Goal: Task Accomplishment & Management: Use online tool/utility

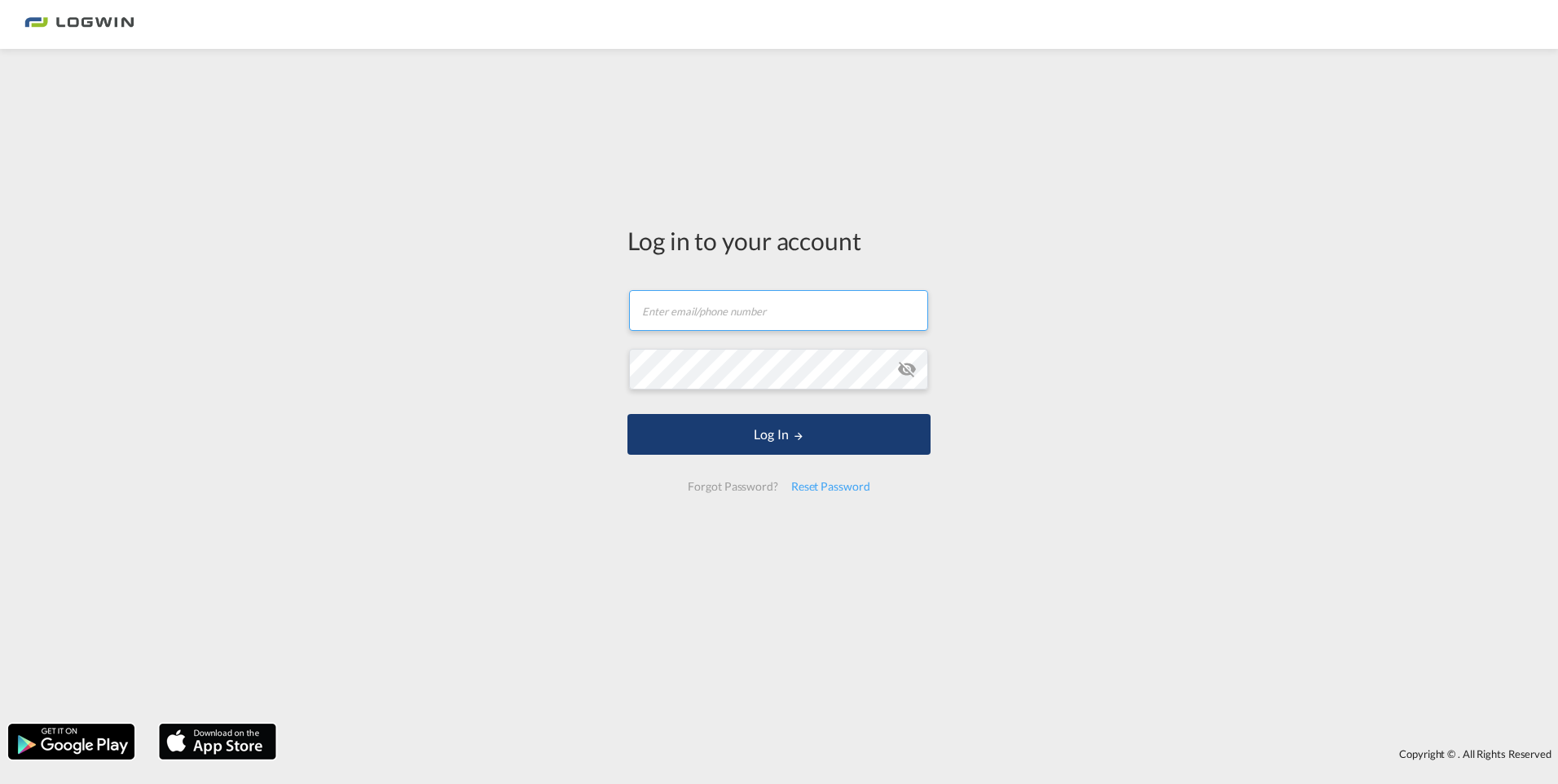
type input "[PERSON_NAME][EMAIL_ADDRESS][DOMAIN_NAME]"
click at [707, 434] on button "Log In" at bounding box center [779, 435] width 304 height 41
